Goal: Information Seeking & Learning: Learn about a topic

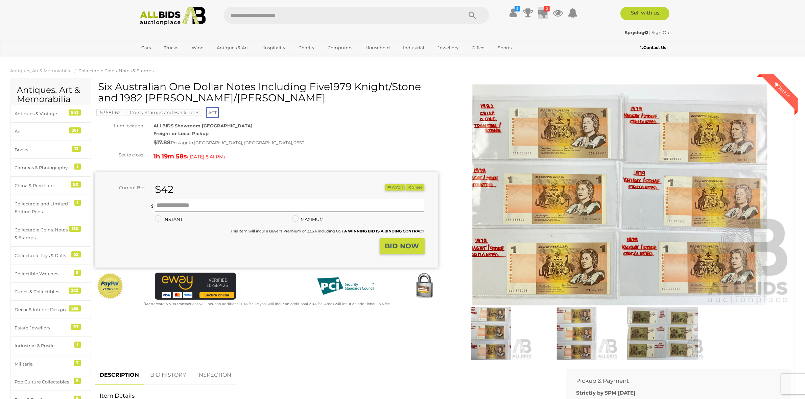
click at [546, 16] on icon at bounding box center [542, 13] width 9 height 12
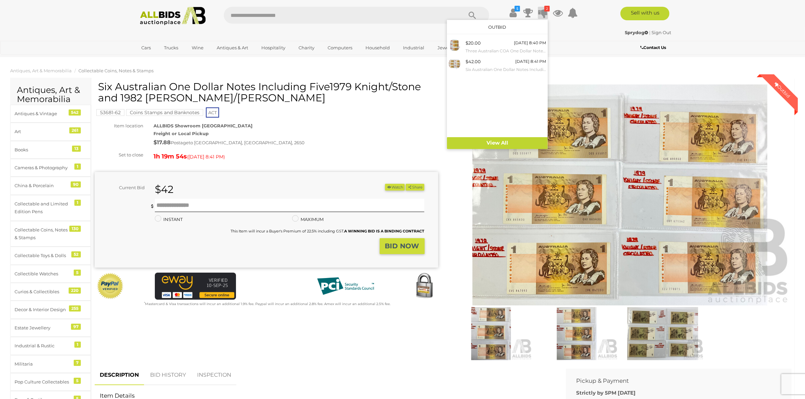
click at [546, 16] on icon at bounding box center [542, 13] width 9 height 12
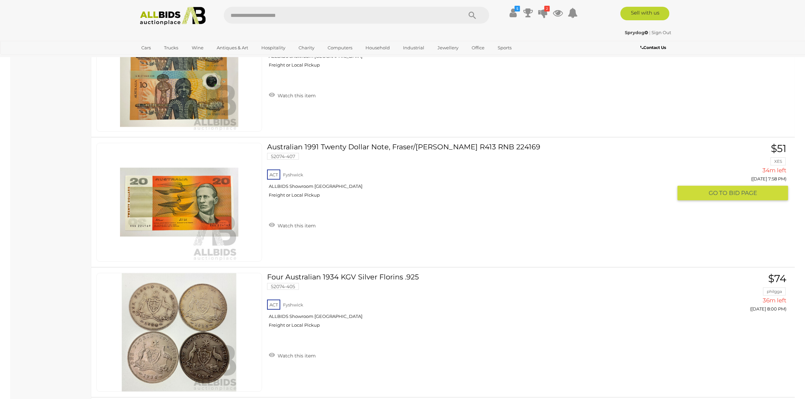
scroll to position [4183, 0]
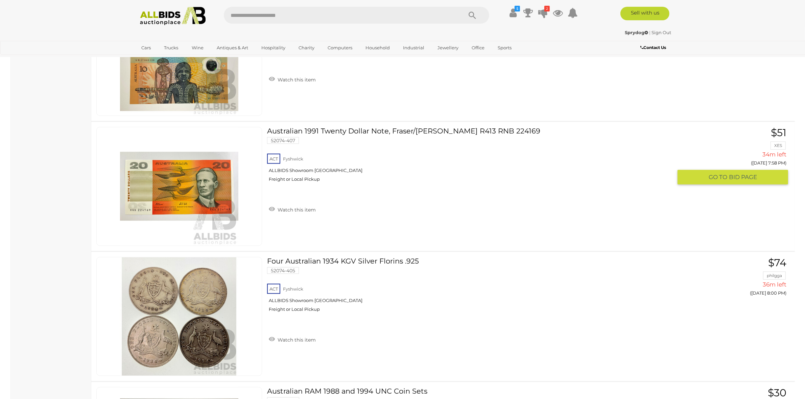
click at [187, 195] on img at bounding box center [179, 186] width 118 height 118
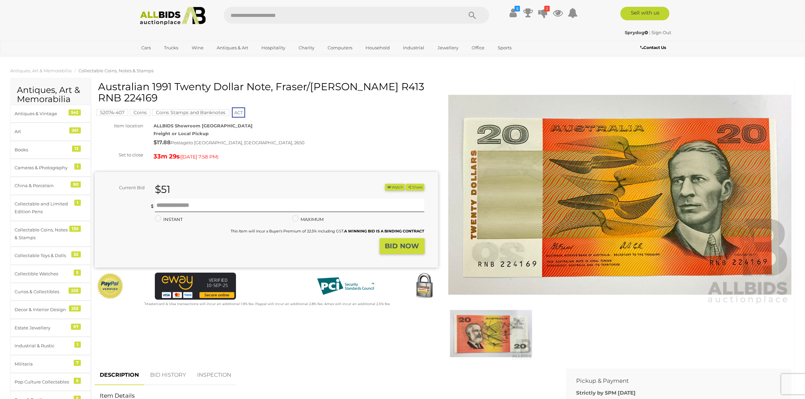
click at [512, 327] on img at bounding box center [491, 333] width 82 height 53
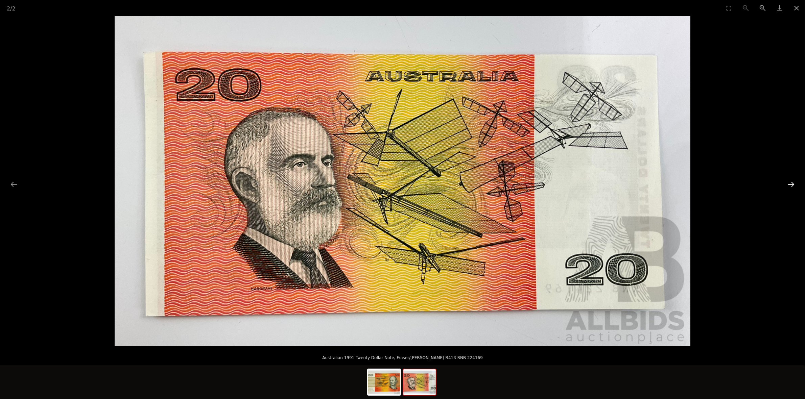
click at [790, 183] on button "Next slide" at bounding box center [791, 184] width 14 height 13
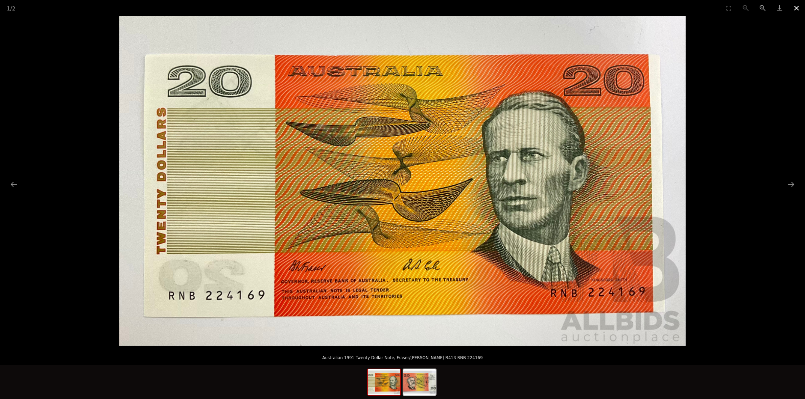
click at [796, 9] on button "Close gallery" at bounding box center [796, 8] width 17 height 16
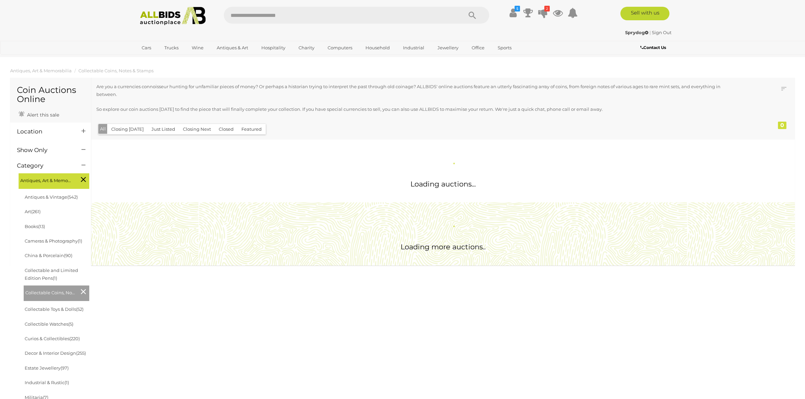
scroll to position [658, 0]
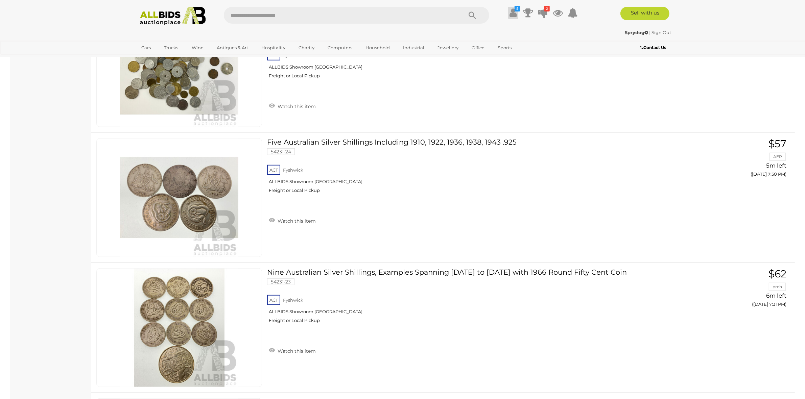
click at [515, 15] on icon at bounding box center [512, 13] width 7 height 12
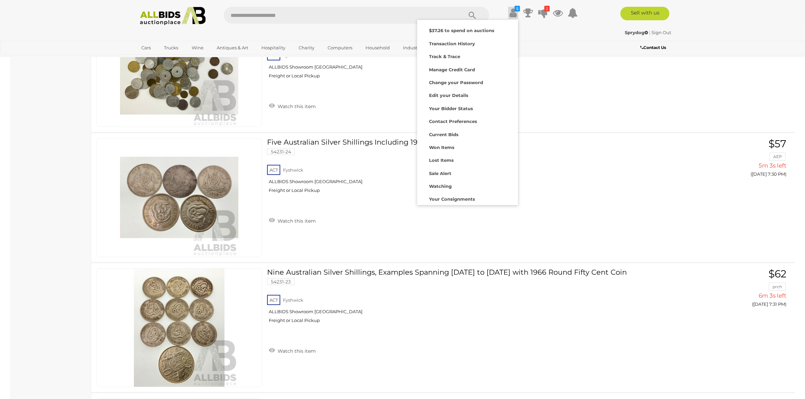
scroll to position [4009, 0]
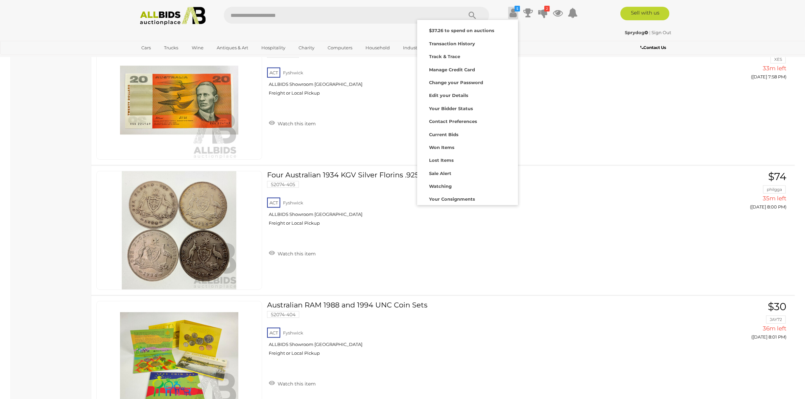
click at [515, 15] on icon at bounding box center [512, 13] width 7 height 12
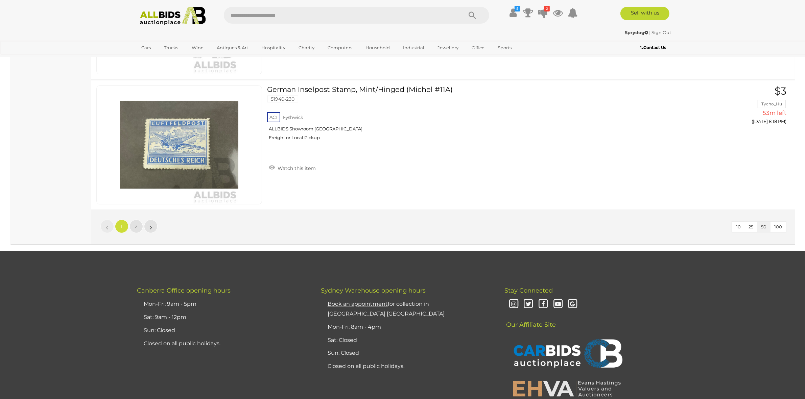
scroll to position [6460, 0]
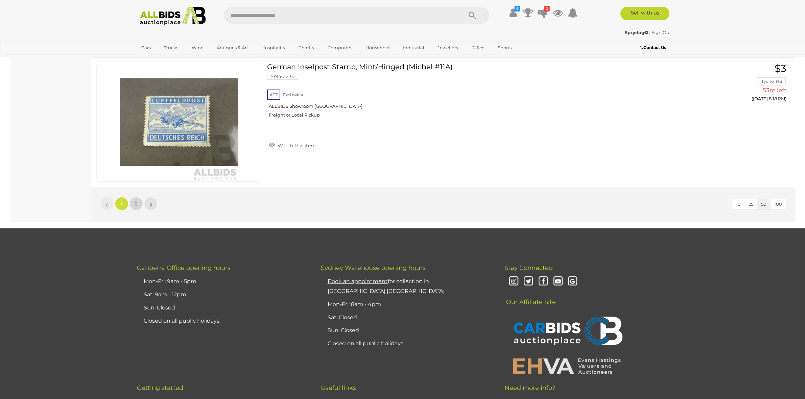
click at [134, 203] on link "2" at bounding box center [136, 204] width 14 height 14
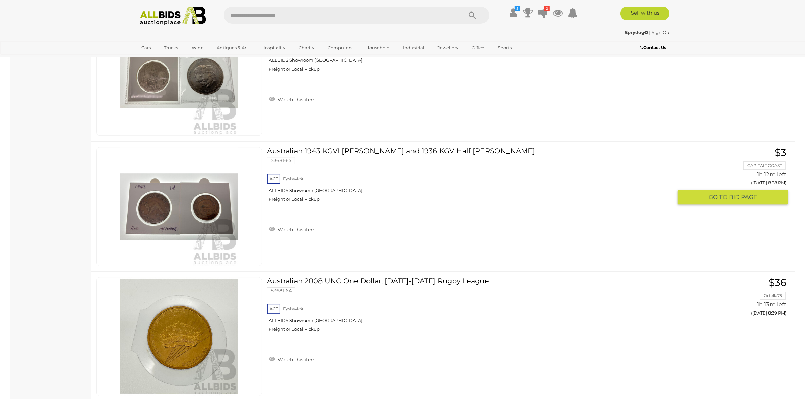
scroll to position [2396, 0]
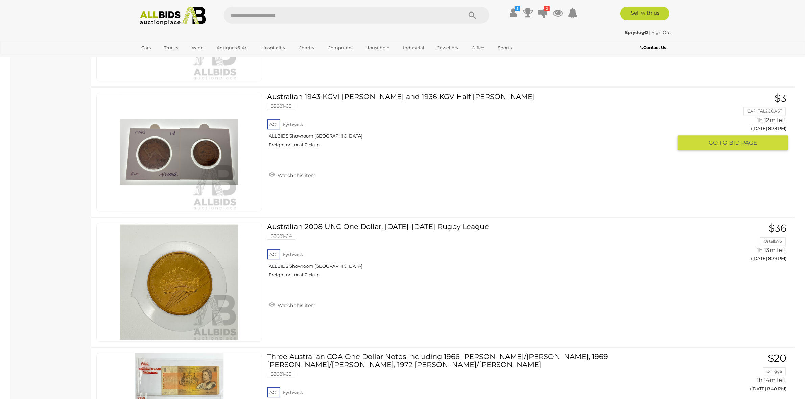
click at [148, 151] on img at bounding box center [179, 152] width 118 height 118
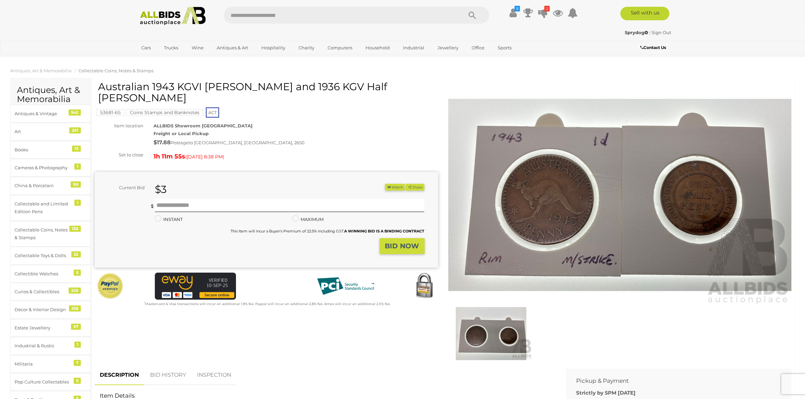
click at [502, 338] on img at bounding box center [491, 333] width 82 height 53
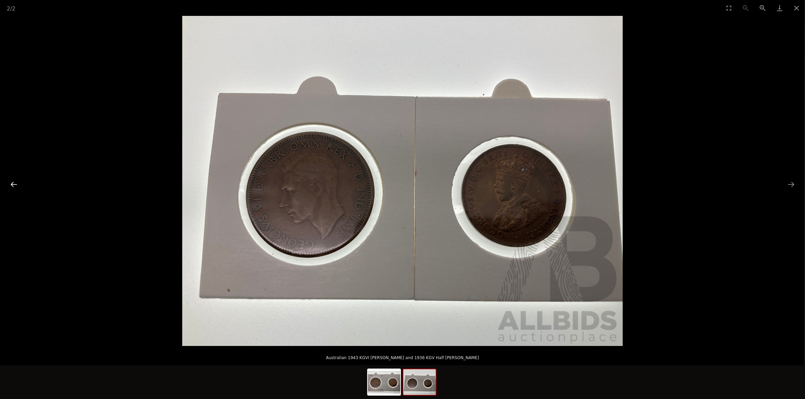
click at [14, 185] on button "Previous slide" at bounding box center [14, 184] width 14 height 13
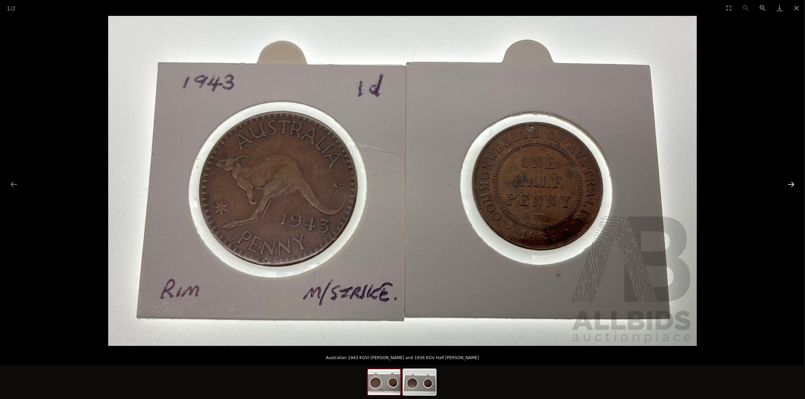
click at [793, 184] on button "Next slide" at bounding box center [791, 184] width 14 height 13
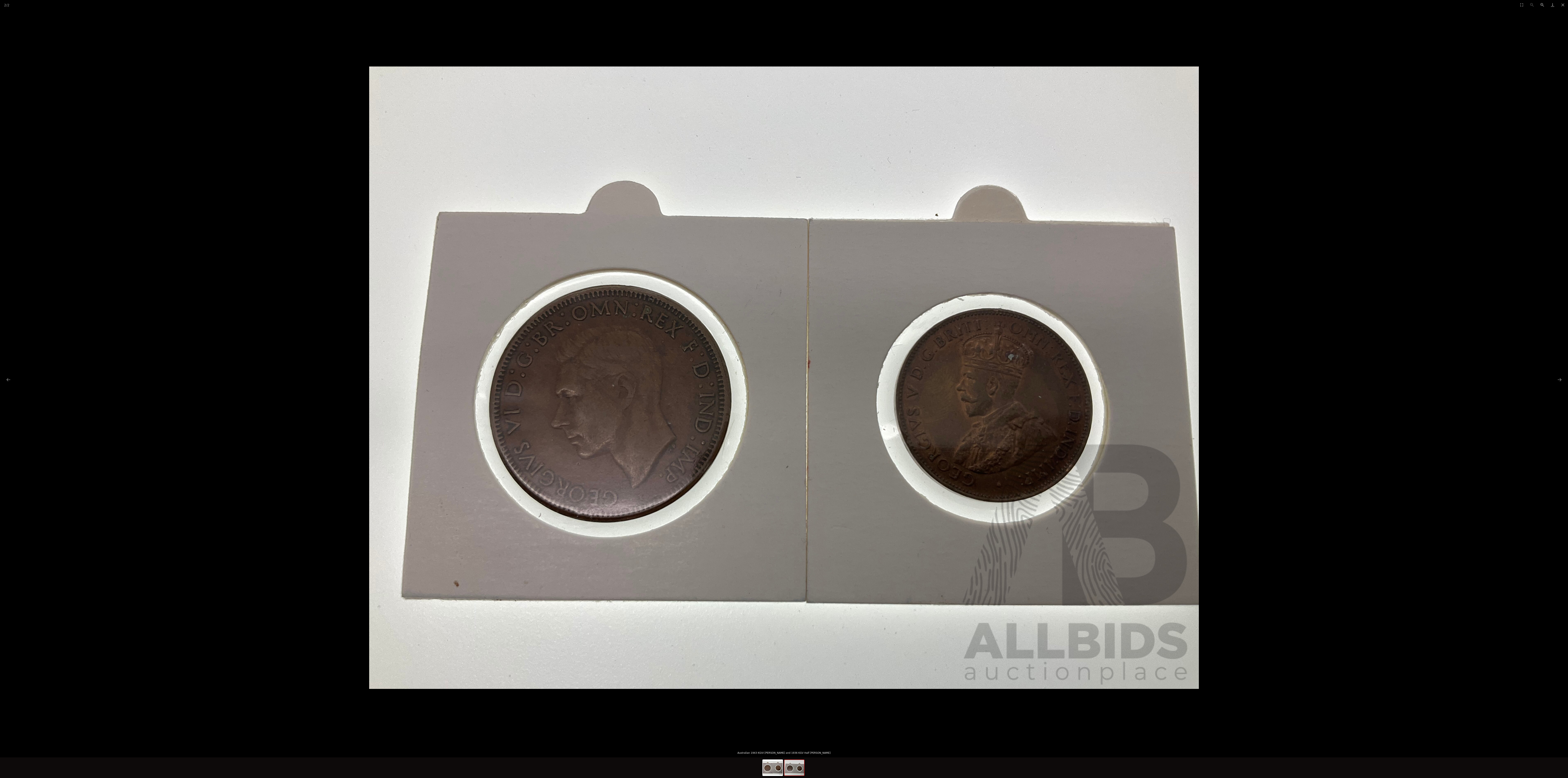
click at [494, 167] on img at bounding box center [783, 377] width 830 height 622
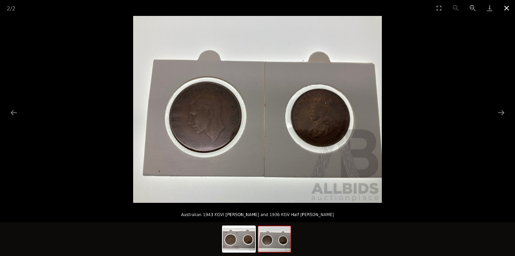
click at [506, 5] on button "Close gallery" at bounding box center [506, 8] width 17 height 16
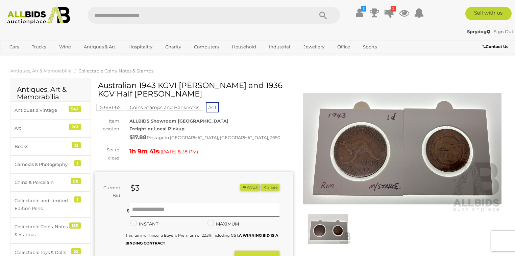
click at [382, 150] on img at bounding box center [402, 149] width 198 height 128
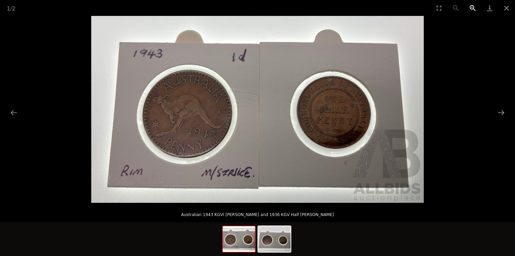
click at [473, 8] on button "Zoom in" at bounding box center [472, 8] width 17 height 16
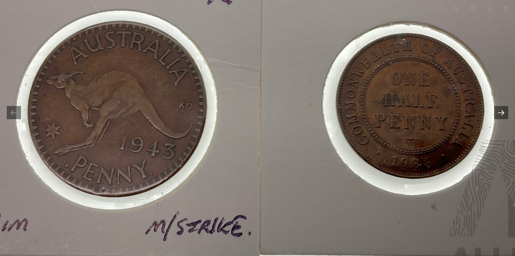
click at [499, 111] on button "Next slide" at bounding box center [501, 112] width 14 height 13
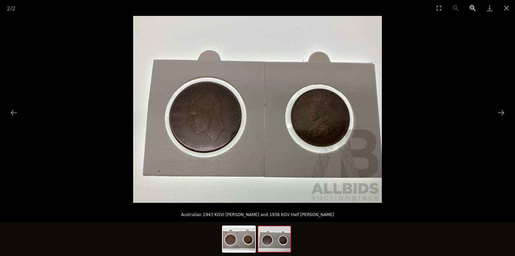
click at [471, 4] on button "Zoom in" at bounding box center [472, 8] width 17 height 16
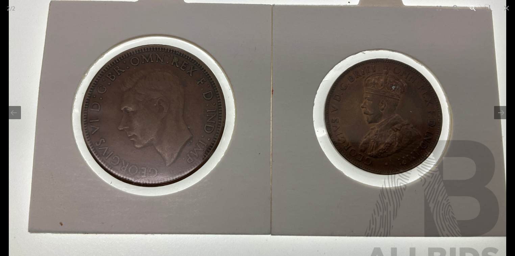
click at [471, 4] on button "Zoom in" at bounding box center [472, 8] width 17 height 16
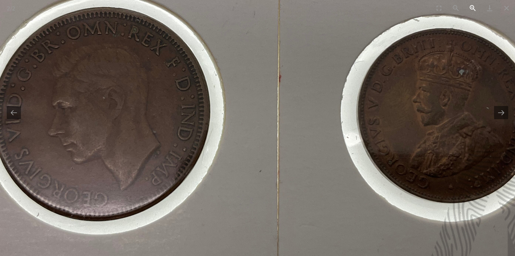
click at [471, 4] on button "Zoom in" at bounding box center [472, 8] width 17 height 16
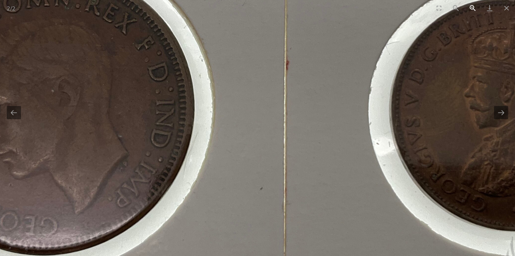
click at [471, 4] on button "Zoom in" at bounding box center [472, 8] width 17 height 16
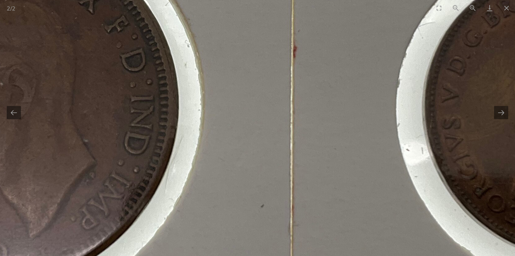
scroll to position [54, 0]
click at [456, 8] on button "Zoom out" at bounding box center [456, 8] width 17 height 16
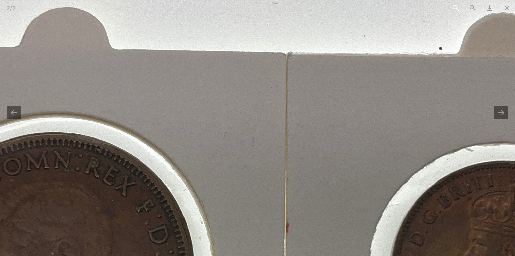
click at [456, 6] on button "Zoom out" at bounding box center [456, 8] width 17 height 16
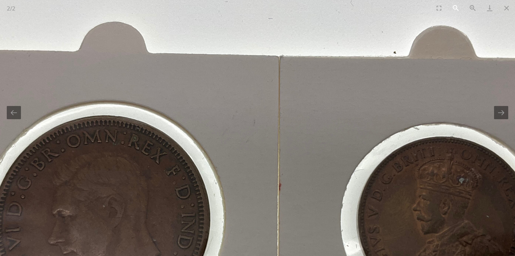
click at [456, 6] on button "Zoom out" at bounding box center [456, 8] width 17 height 16
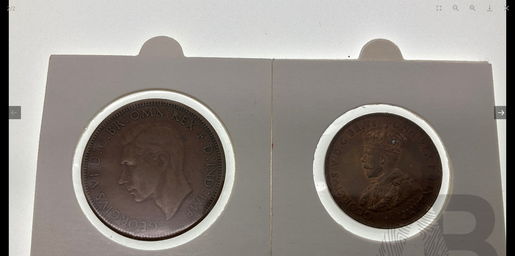
click at [503, 116] on button "Next slide" at bounding box center [501, 112] width 14 height 13
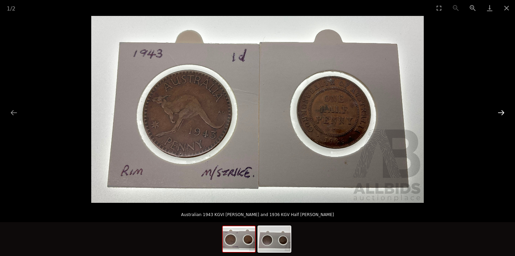
click at [502, 110] on button "Next slide" at bounding box center [501, 112] width 14 height 13
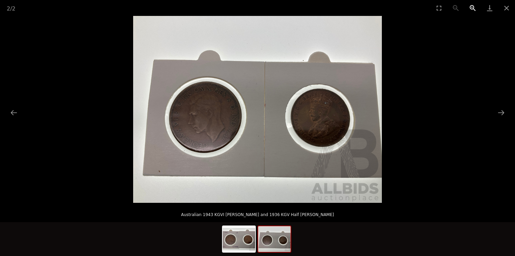
click at [470, 8] on button "Zoom in" at bounding box center [472, 8] width 17 height 16
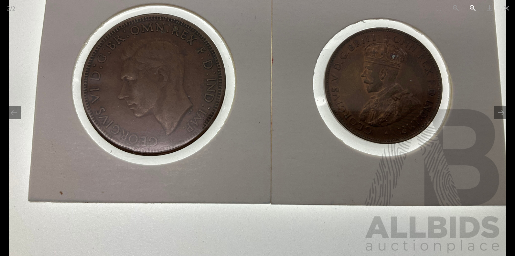
click at [470, 8] on button "Zoom in" at bounding box center [472, 8] width 17 height 16
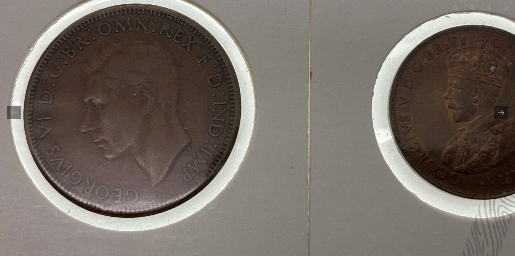
drag, startPoint x: 249, startPoint y: 69, endPoint x: 273, endPoint y: 158, distance: 92.2
click at [273, 158] on img at bounding box center [288, 87] width 746 height 560
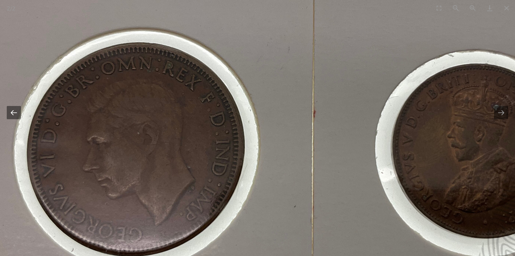
click at [14, 112] on button "Previous slide" at bounding box center [14, 112] width 14 height 13
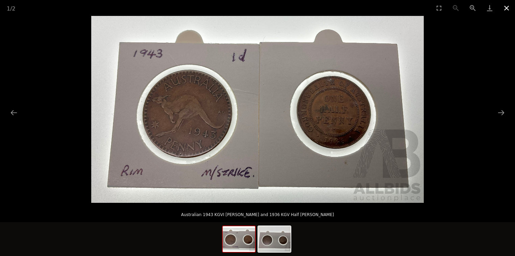
click at [511, 5] on button "Close gallery" at bounding box center [506, 8] width 17 height 16
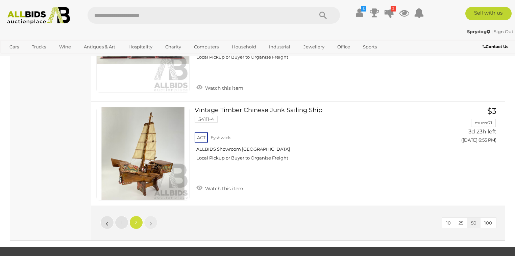
scroll to position [2857, 0]
